Goal: Information Seeking & Learning: Learn about a topic

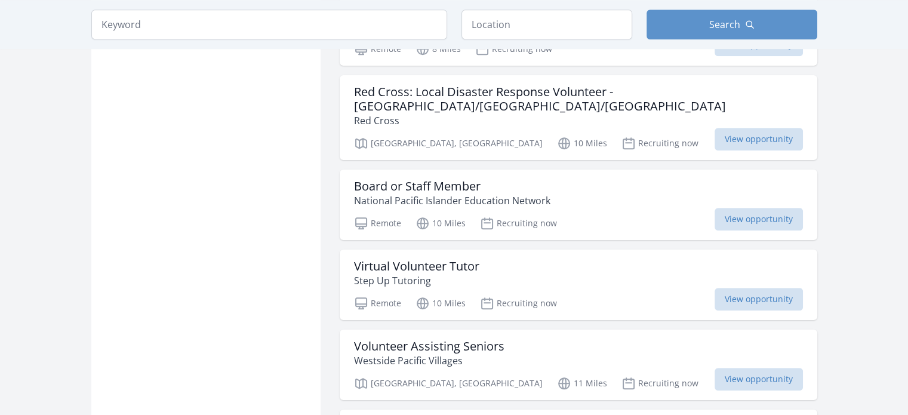
scroll to position [1012, 0]
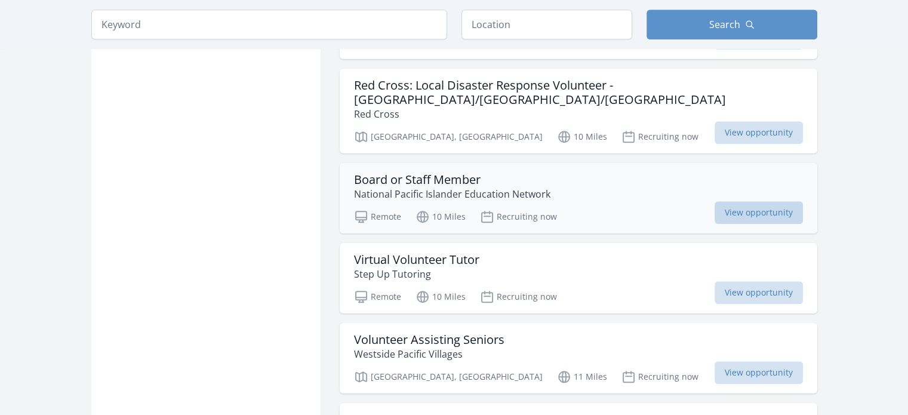
click at [740, 201] on span "View opportunity" at bounding box center [758, 212] width 88 height 23
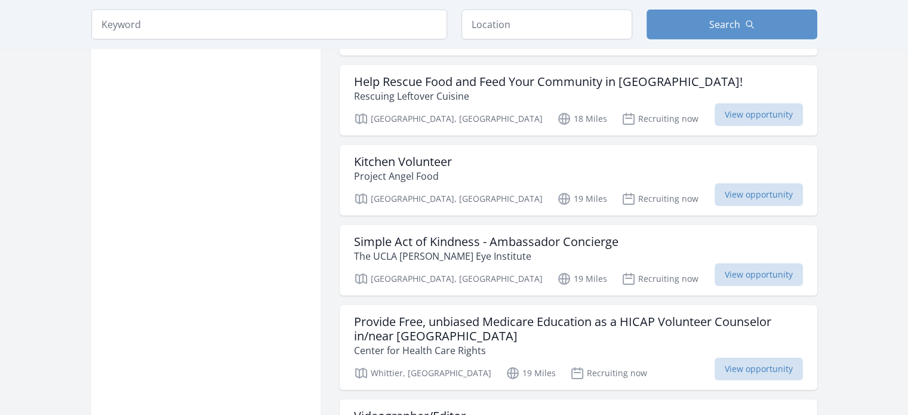
scroll to position [3964, 0]
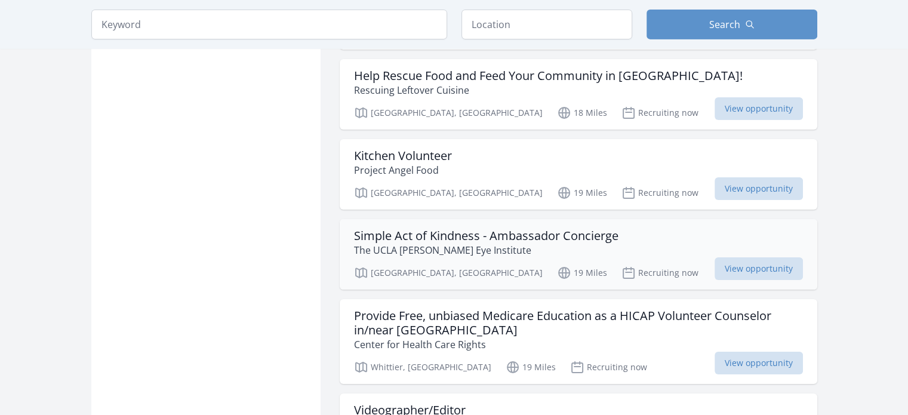
click at [419, 229] on h3 "Simple Act of Kindness - Ambassador Concierge" at bounding box center [486, 236] width 264 height 14
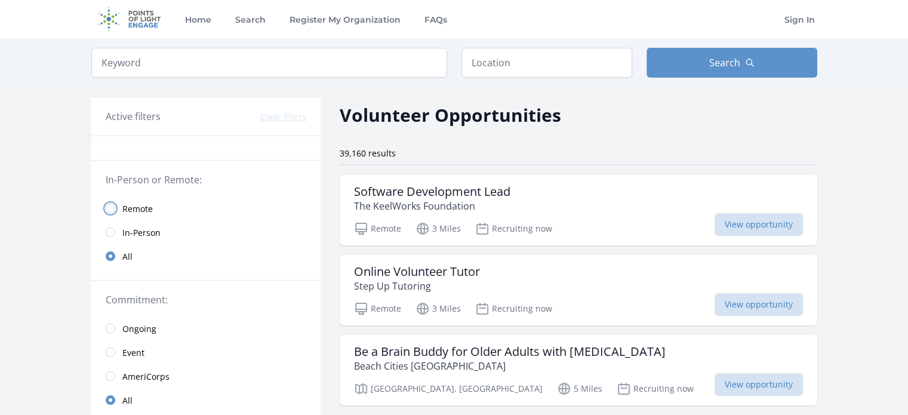
click at [112, 204] on input "radio" at bounding box center [111, 209] width 10 height 10
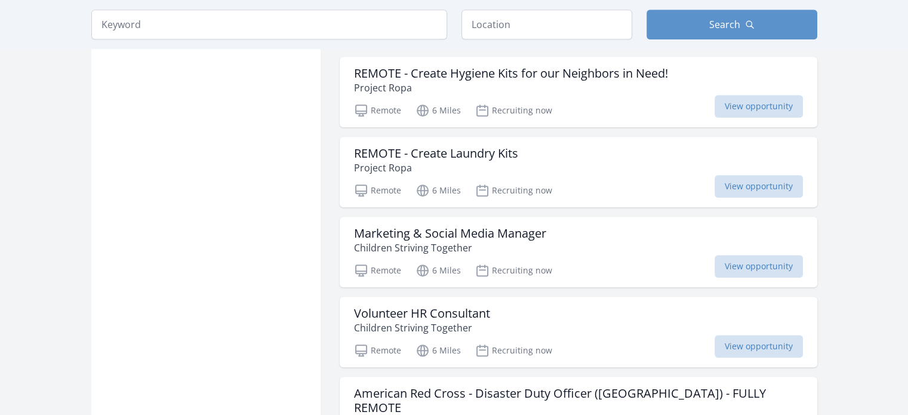
scroll to position [1088, 0]
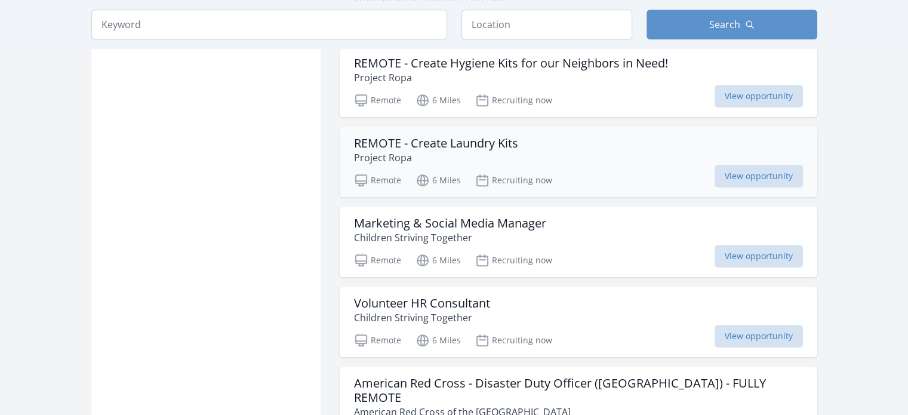
click at [420, 138] on h3 "REMOTE - Create Laundry Kits" at bounding box center [436, 143] width 164 height 14
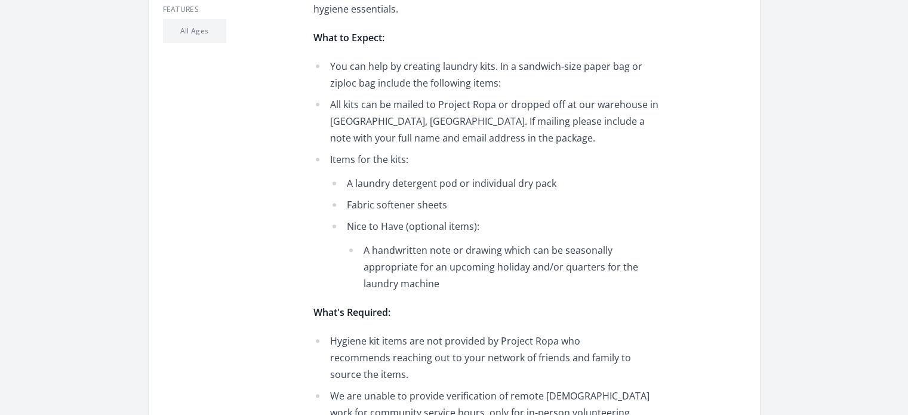
scroll to position [53, 0]
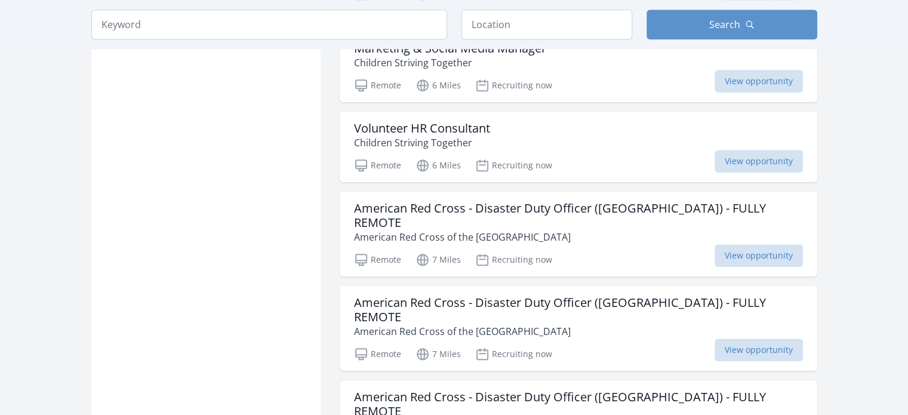
scroll to position [1268, 0]
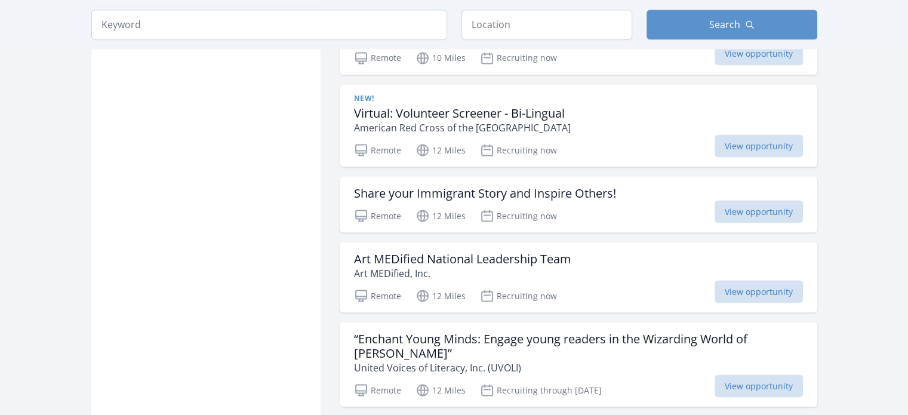
scroll to position [2164, 0]
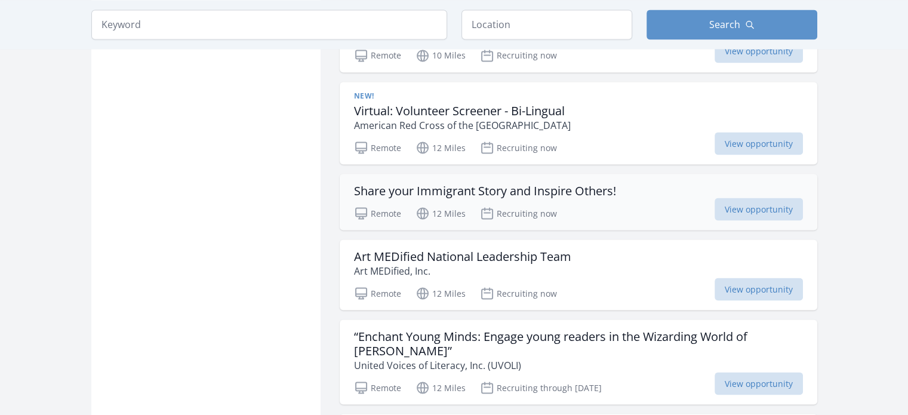
click at [480, 183] on h3 "Share your Immigrant Story and Inspire Others!" at bounding box center [485, 190] width 262 height 14
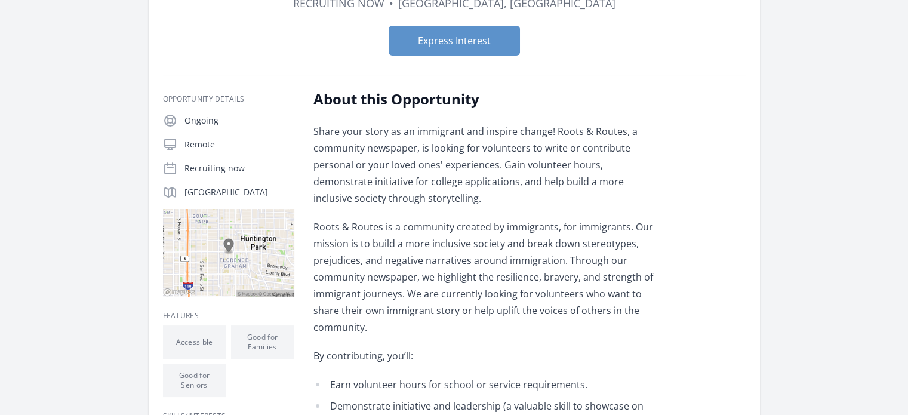
scroll to position [142, 0]
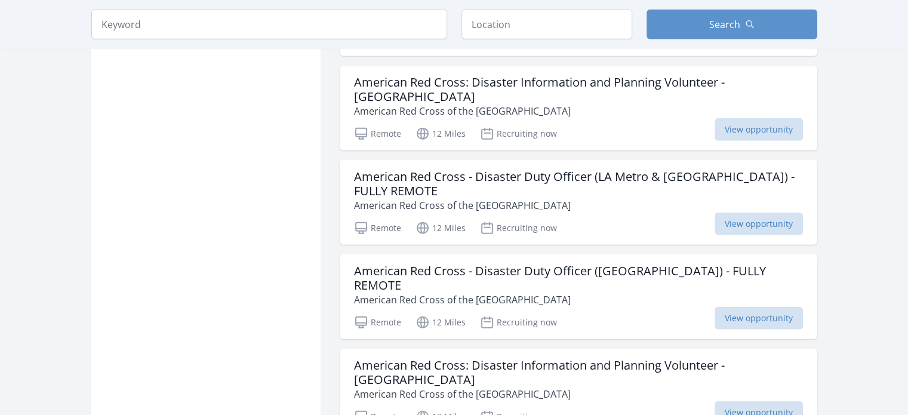
scroll to position [2887, 0]
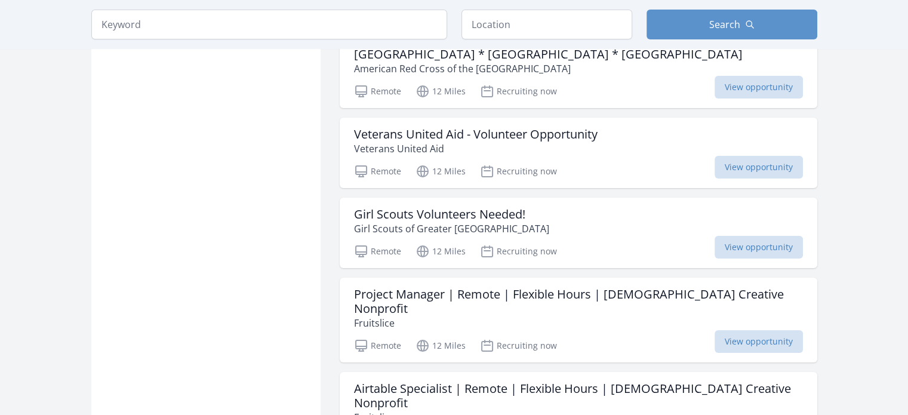
scroll to position [4481, 0]
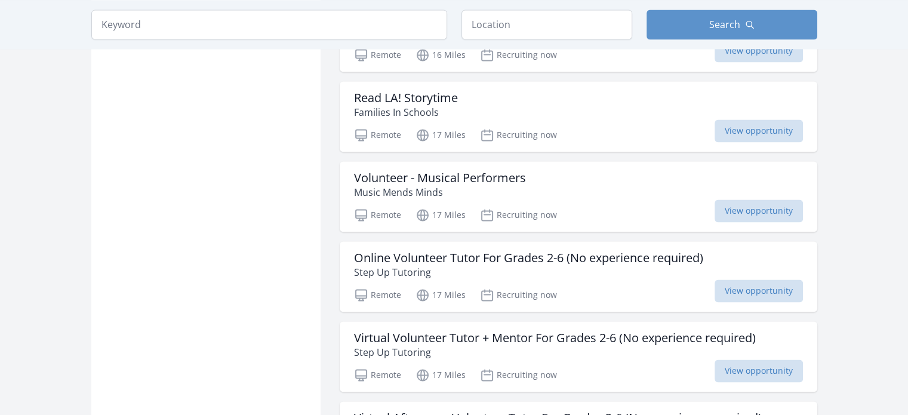
scroll to position [6357, 0]
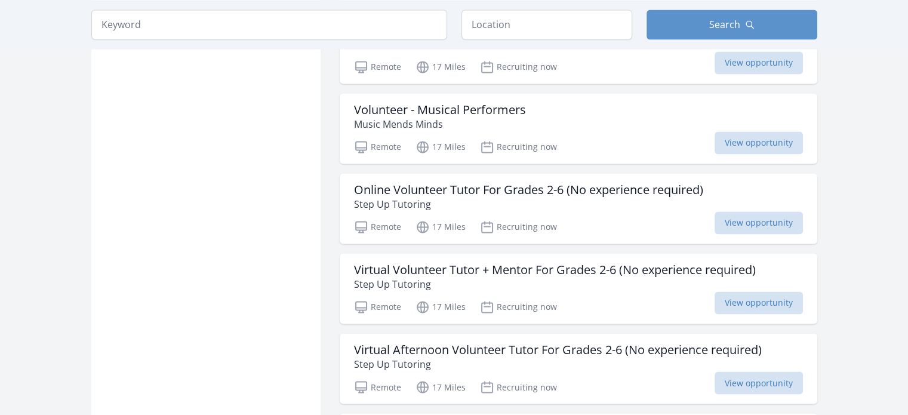
scroll to position [6379, 0]
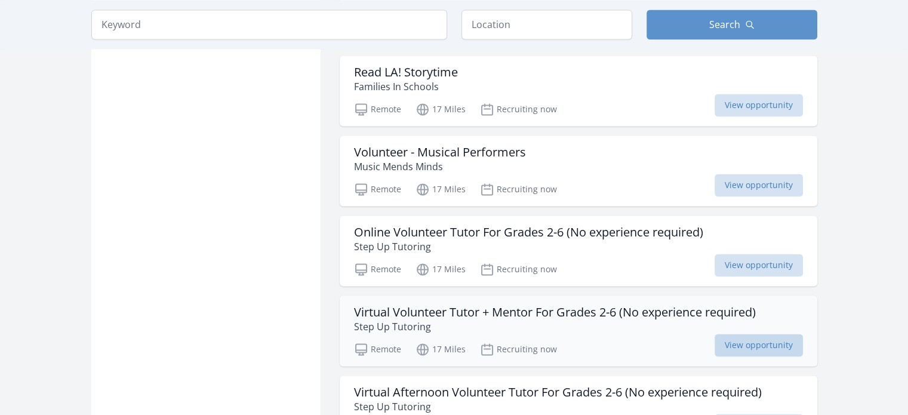
click at [763, 334] on span "View opportunity" at bounding box center [758, 345] width 88 height 23
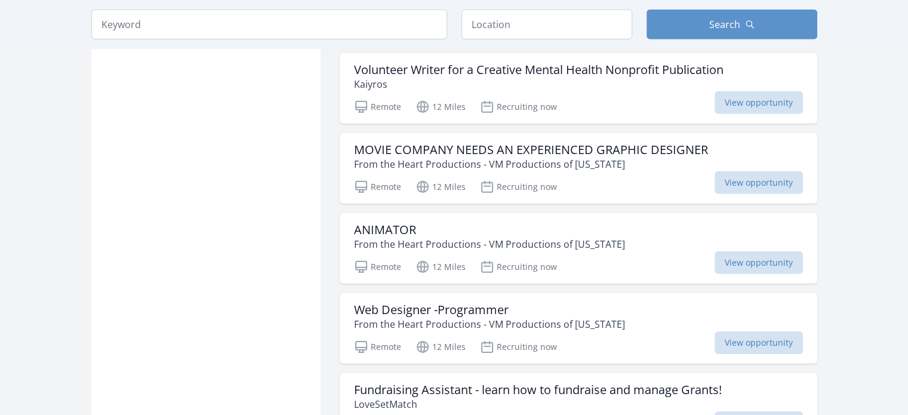
scroll to position [3682, 0]
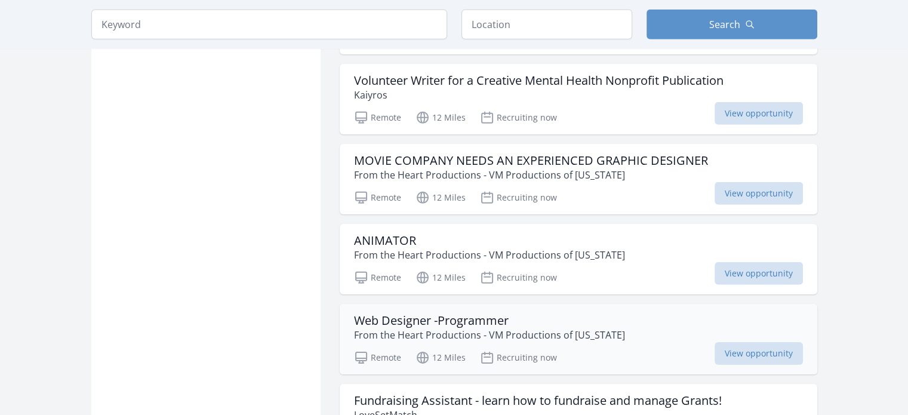
click at [400, 313] on h3 "Web Designer -Programmer" at bounding box center [489, 320] width 271 height 14
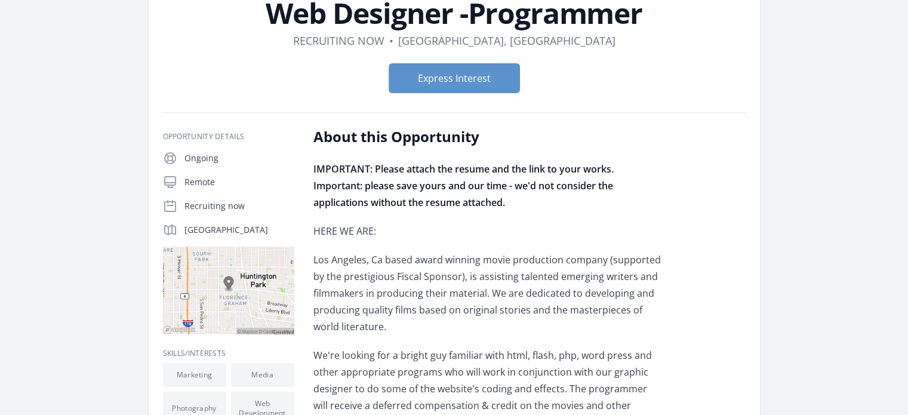
scroll to position [78, 0]
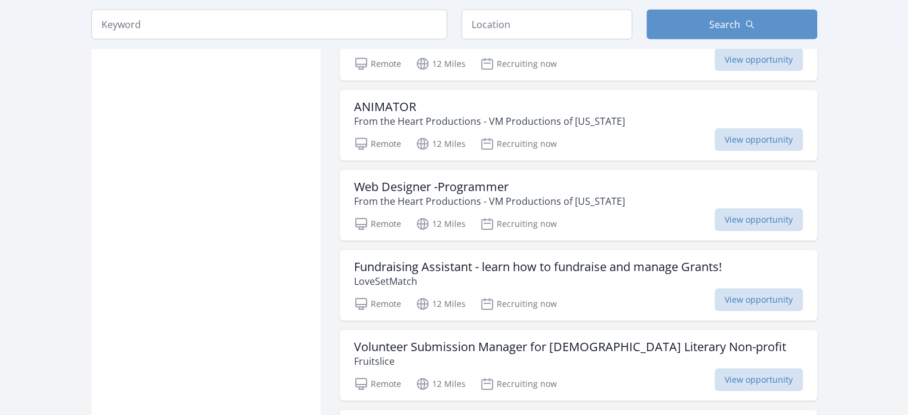
scroll to position [3810, 0]
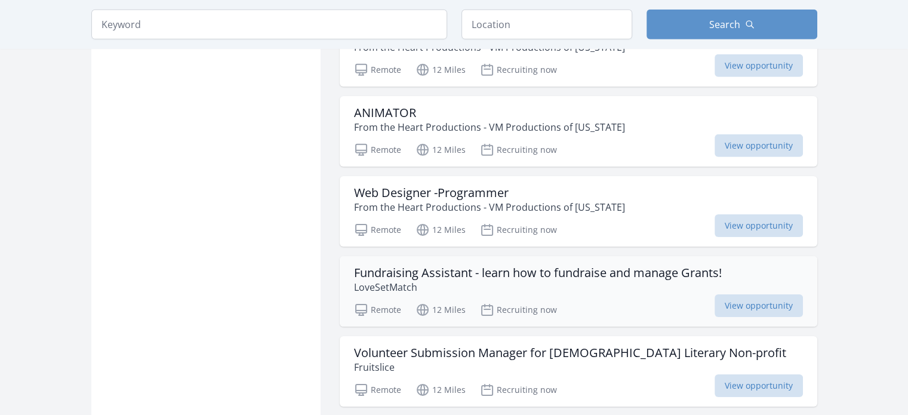
click at [534, 266] on h3 "Fundraising Assistant - learn how to fundraise and manage Grants!" at bounding box center [538, 273] width 368 height 14
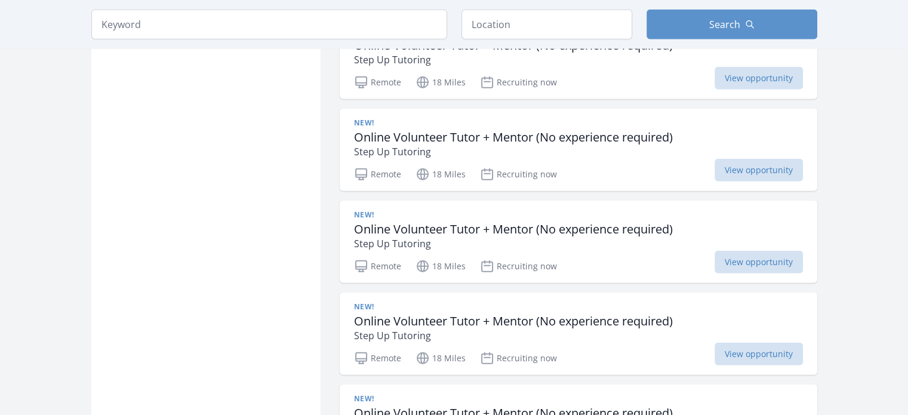
scroll to position [7780, 0]
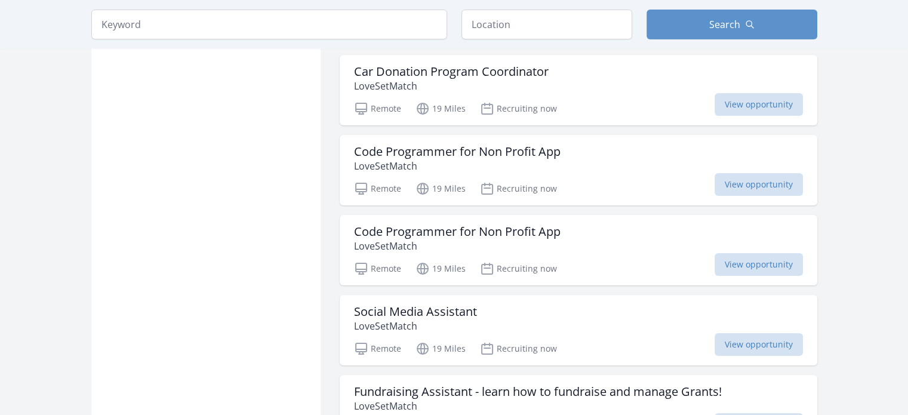
scroll to position [8646, 0]
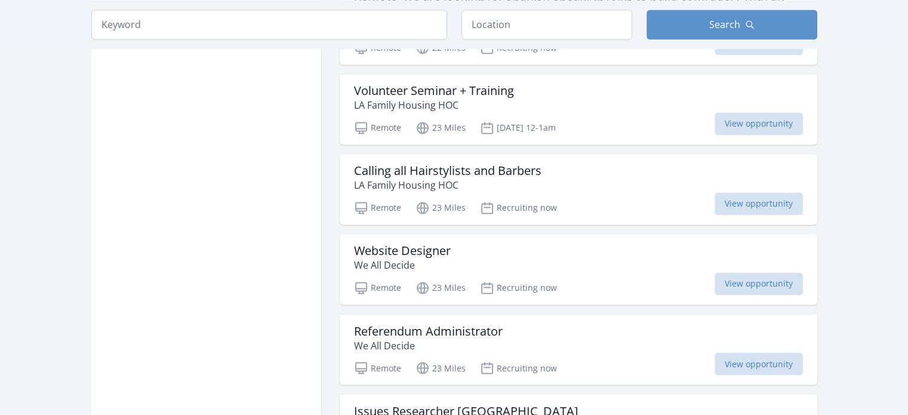
scroll to position [11066, 0]
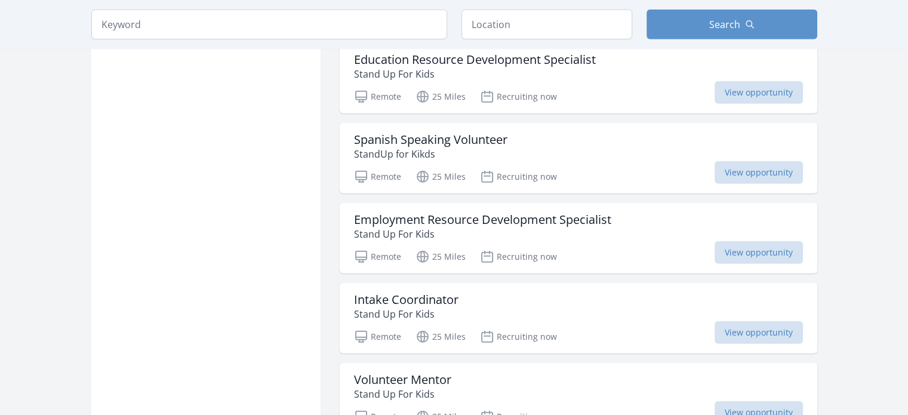
scroll to position [12478, 0]
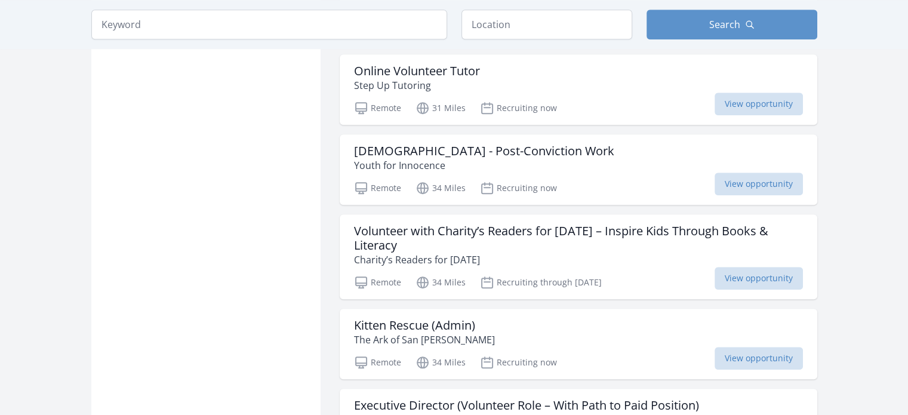
scroll to position [14753, 0]
